Goal: Navigation & Orientation: Find specific page/section

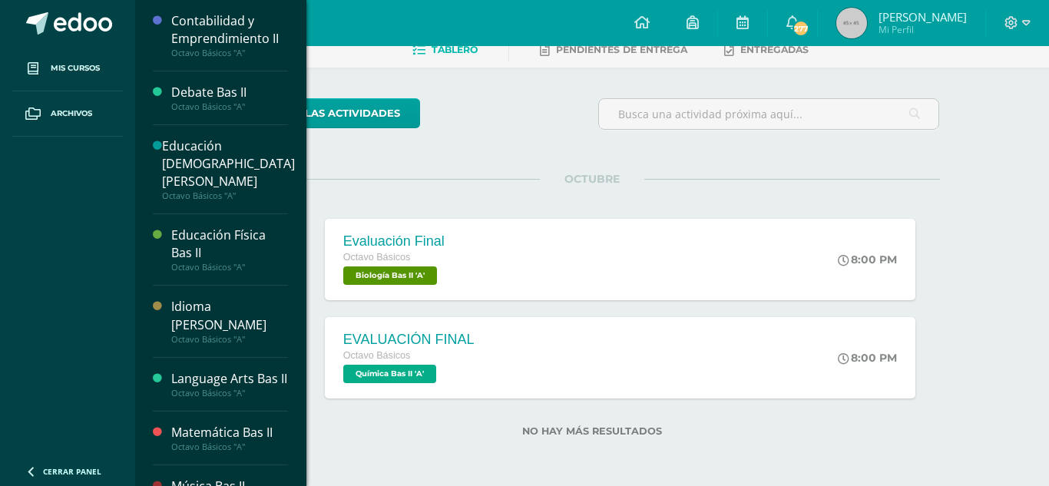
scroll to position [122, 0]
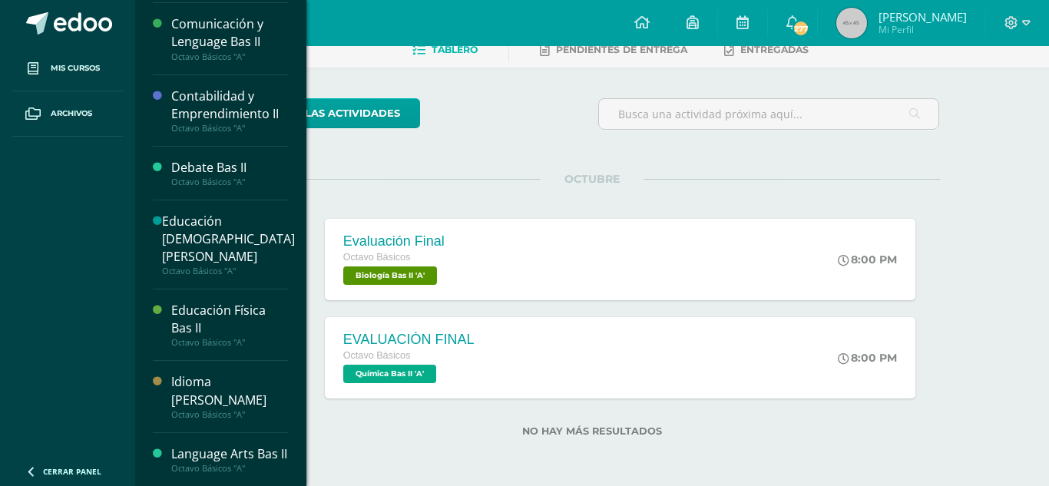
click at [289, 323] on div "Artes Plásticas Bas II Octavo Básicos "A" Biología Bas II Octavo Básicos "A" Co…" at bounding box center [220, 243] width 172 height 486
click at [228, 40] on div "Comunicación y Lenguage Bas II" at bounding box center [229, 32] width 117 height 35
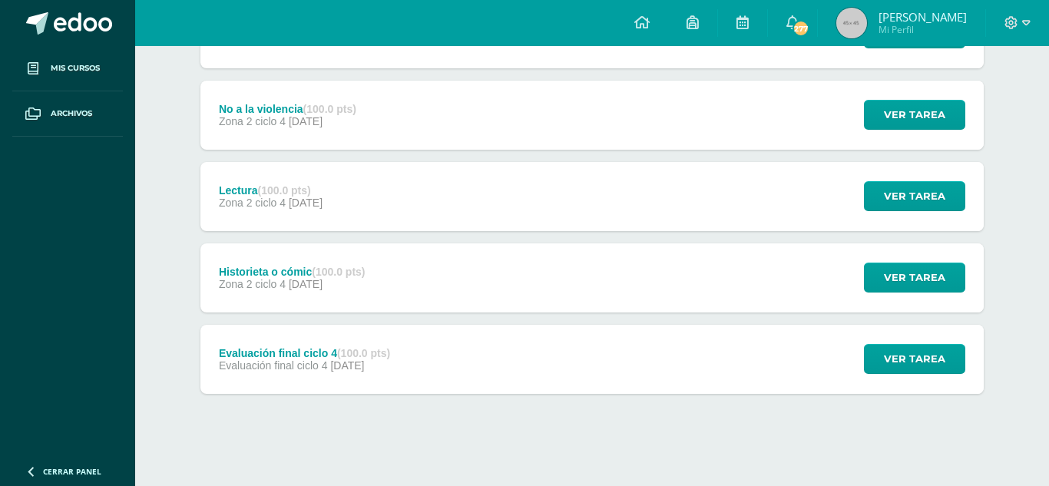
scroll to position [668, 0]
